Goal: Task Accomplishment & Management: Use online tool/utility

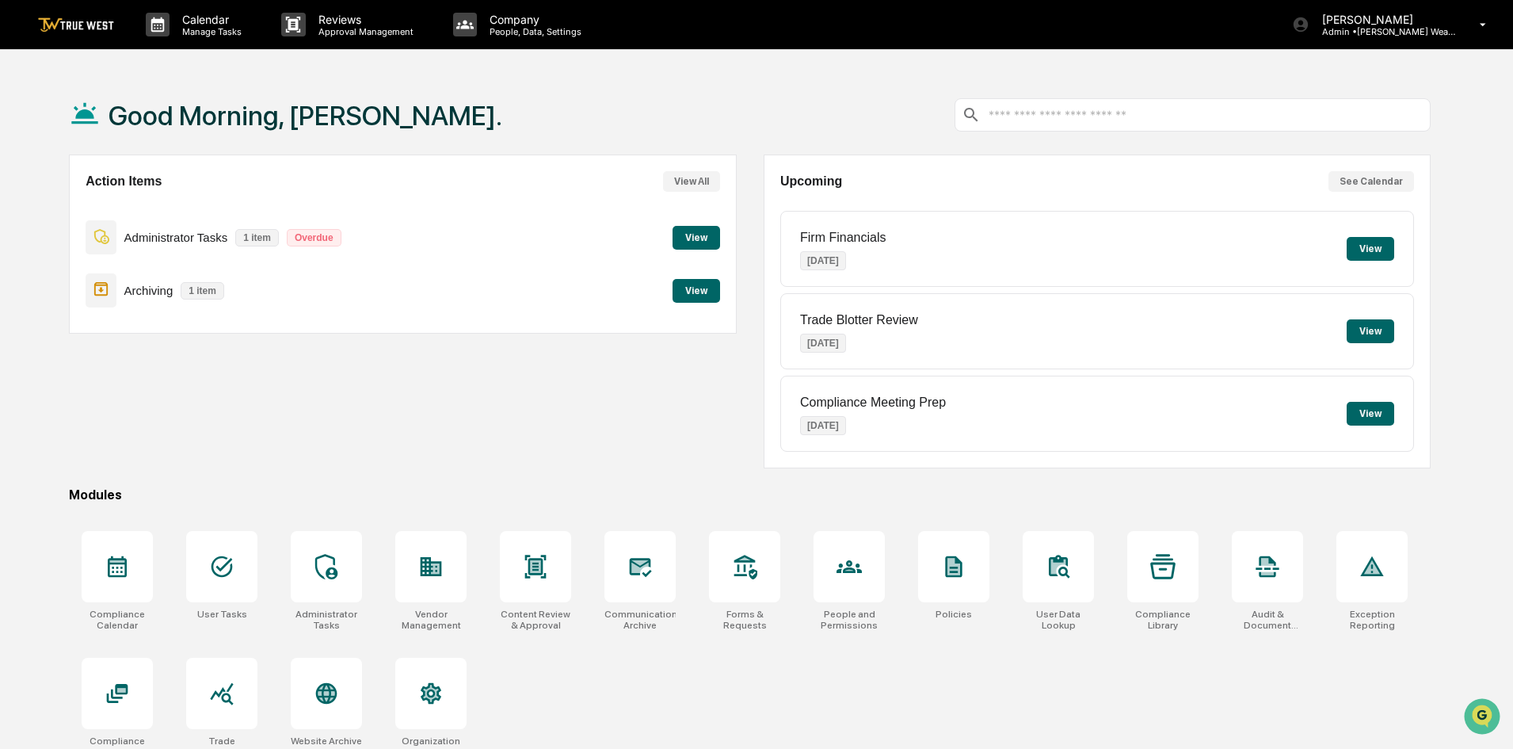
click at [700, 238] on button "View" at bounding box center [697, 238] width 48 height 24
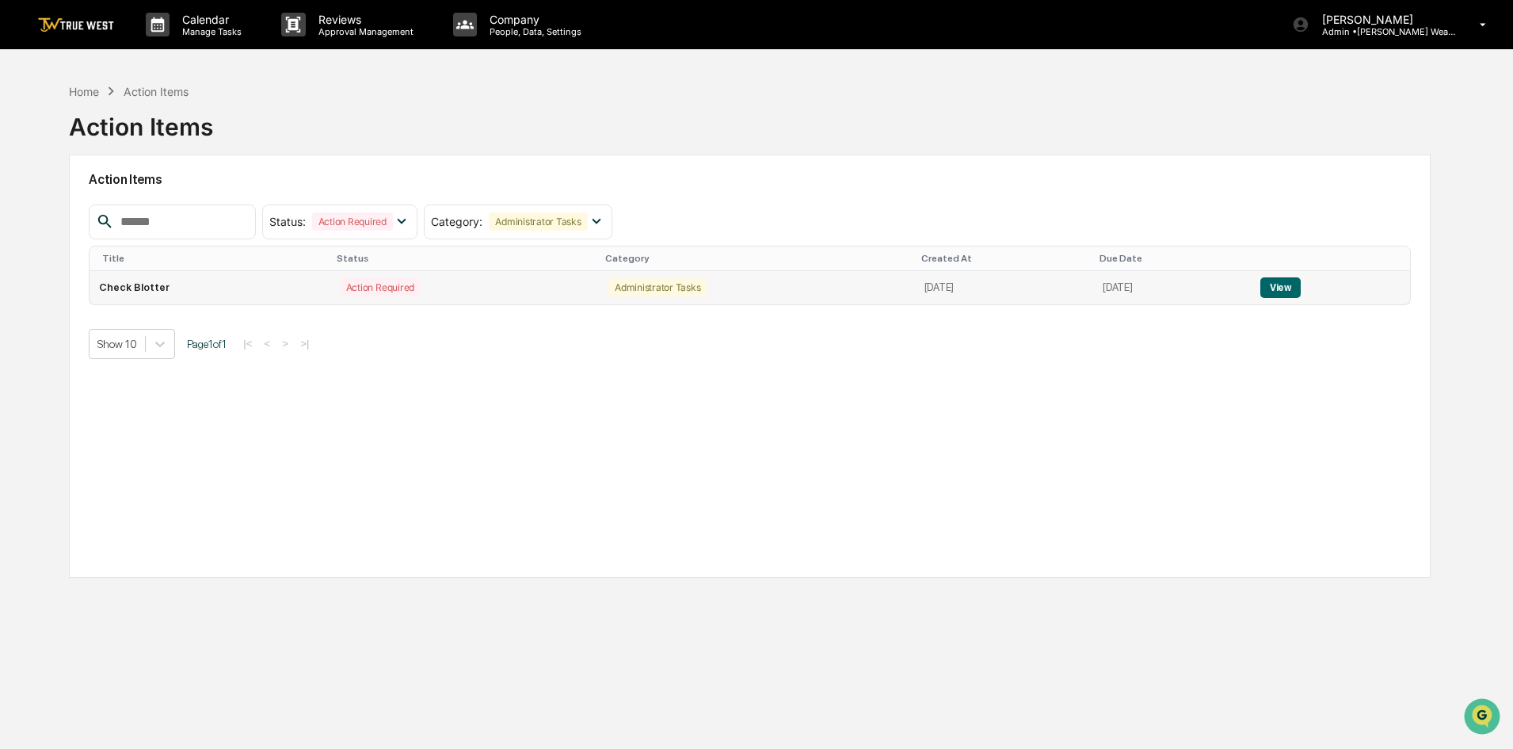
click at [1279, 288] on button "View" at bounding box center [1280, 287] width 40 height 21
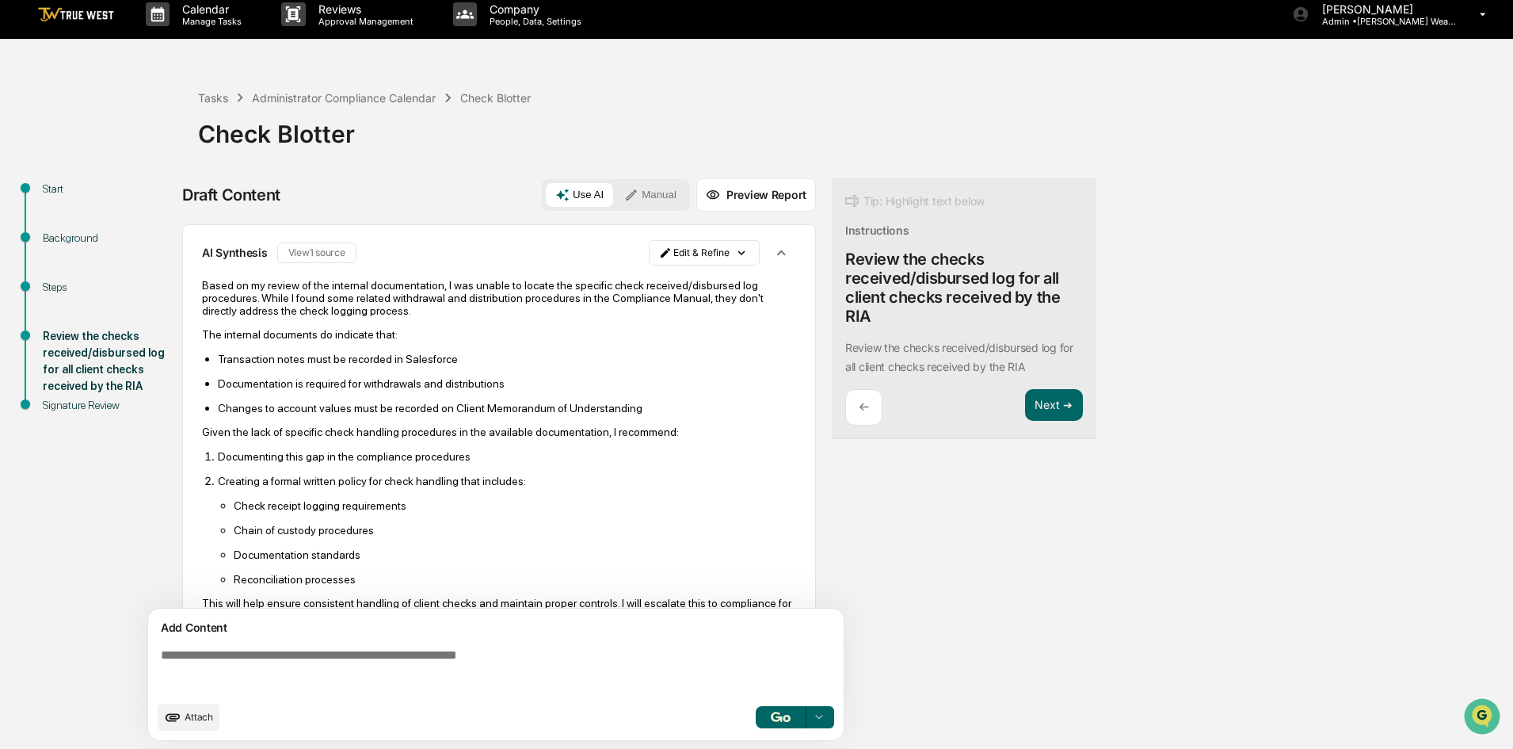
scroll to position [12, 0]
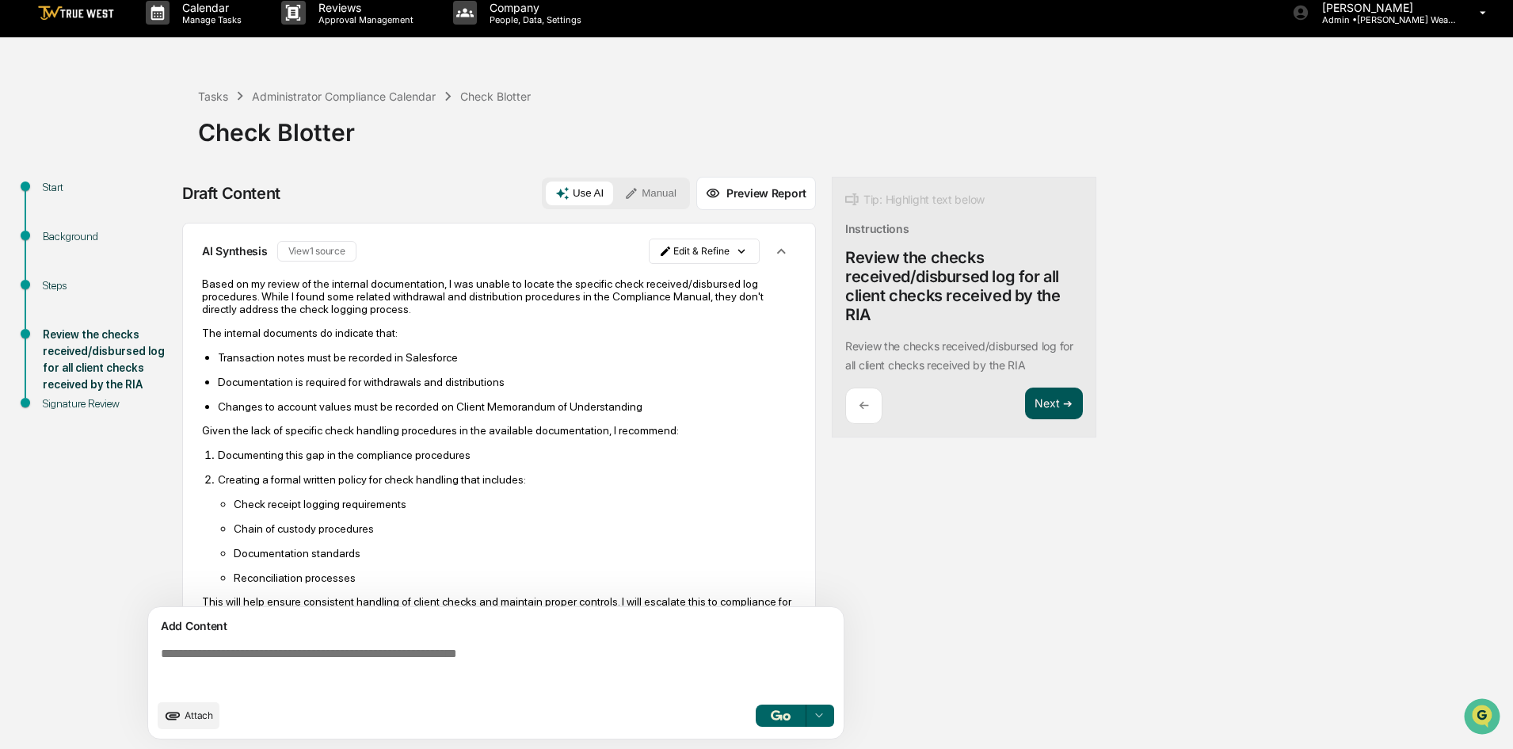
click at [1050, 410] on button "Next ➔" at bounding box center [1054, 403] width 58 height 32
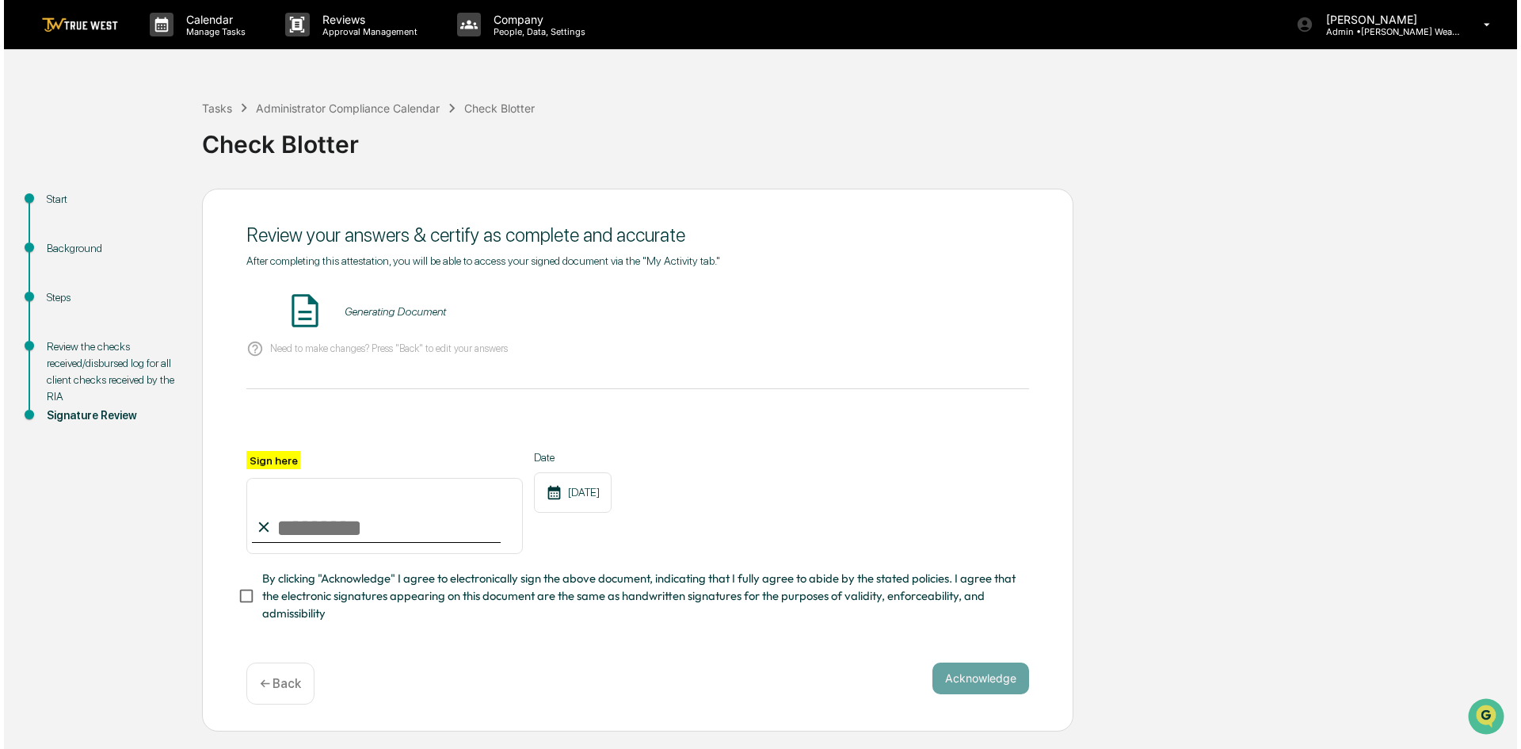
scroll to position [0, 0]
click at [947, 314] on button "VIEW" at bounding box center [934, 311] width 103 height 27
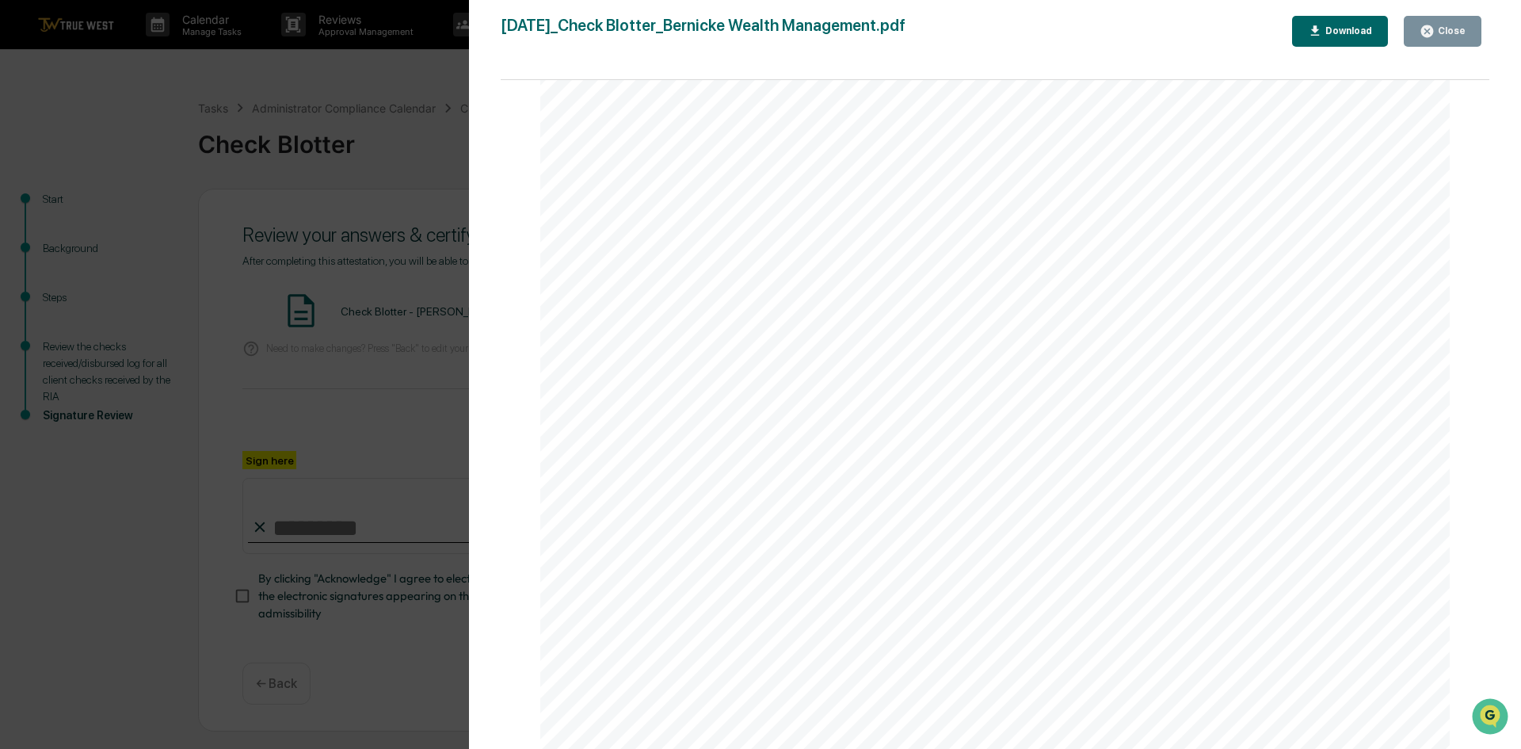
scroll to position [554, 0]
click at [1450, 42] on button "Close" at bounding box center [1443, 31] width 78 height 31
